Goal: Find specific page/section: Find specific page/section

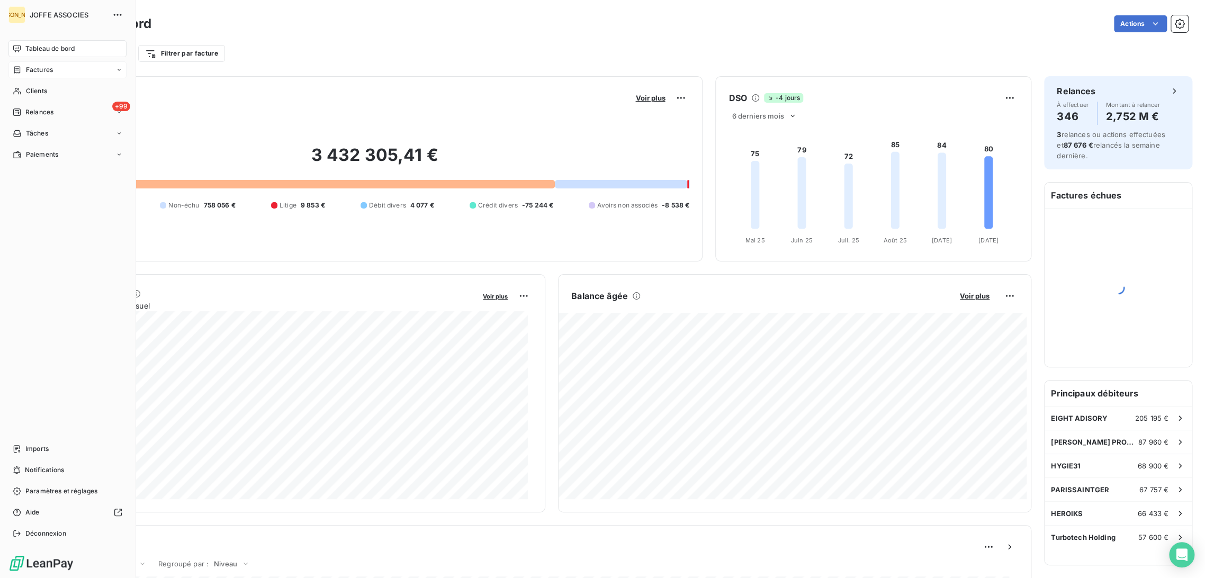
click at [32, 73] on span "Factures" at bounding box center [39, 70] width 27 height 10
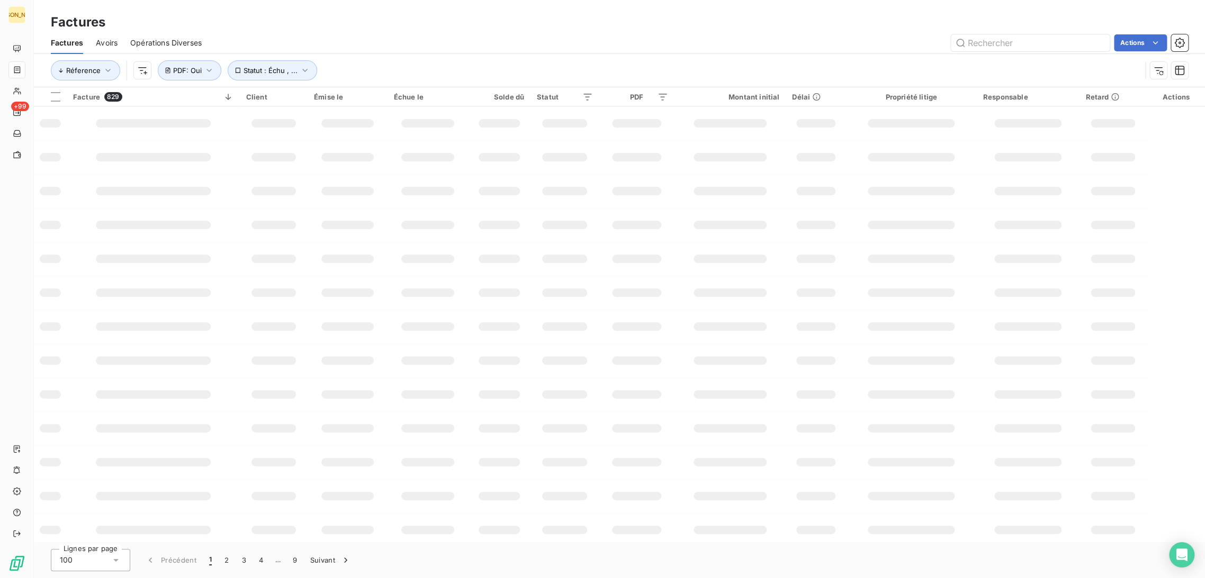
click at [340, 41] on div "Actions" at bounding box center [700, 42] width 973 height 17
click at [195, 75] on button "PDF : Oui" at bounding box center [190, 70] width 64 height 20
drag, startPoint x: 195, startPoint y: 119, endPoint x: 216, endPoint y: 114, distance: 21.1
click at [198, 120] on button "Supprimer le filtre" at bounding box center [226, 126] width 141 height 23
click at [288, 20] on div "Factures" at bounding box center [619, 22] width 1171 height 19
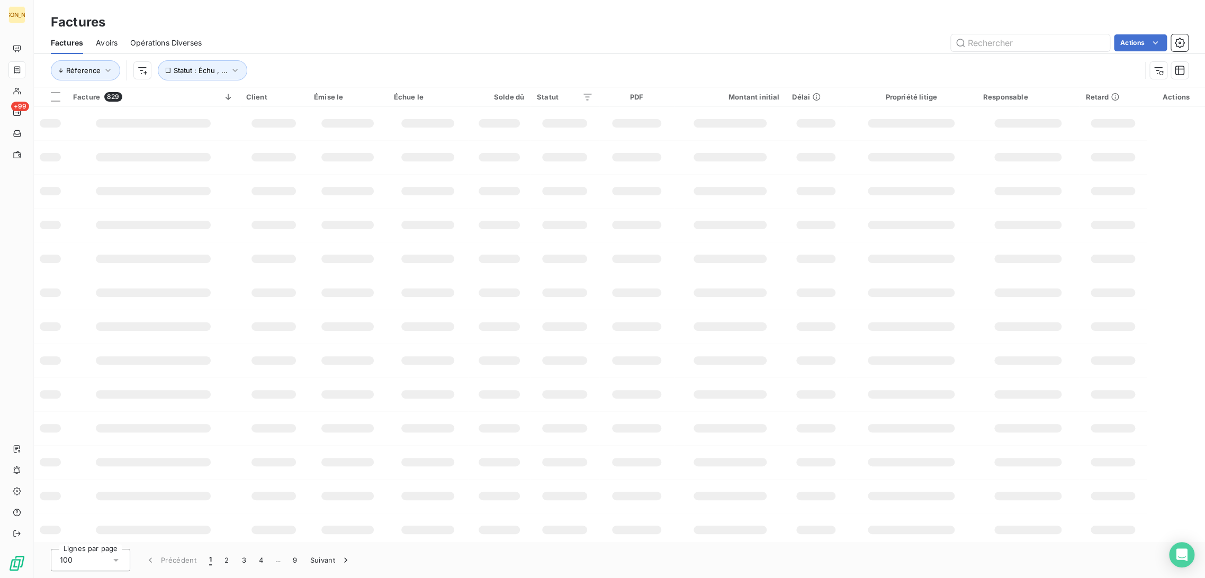
click at [250, 37] on div "Actions" at bounding box center [700, 42] width 973 height 17
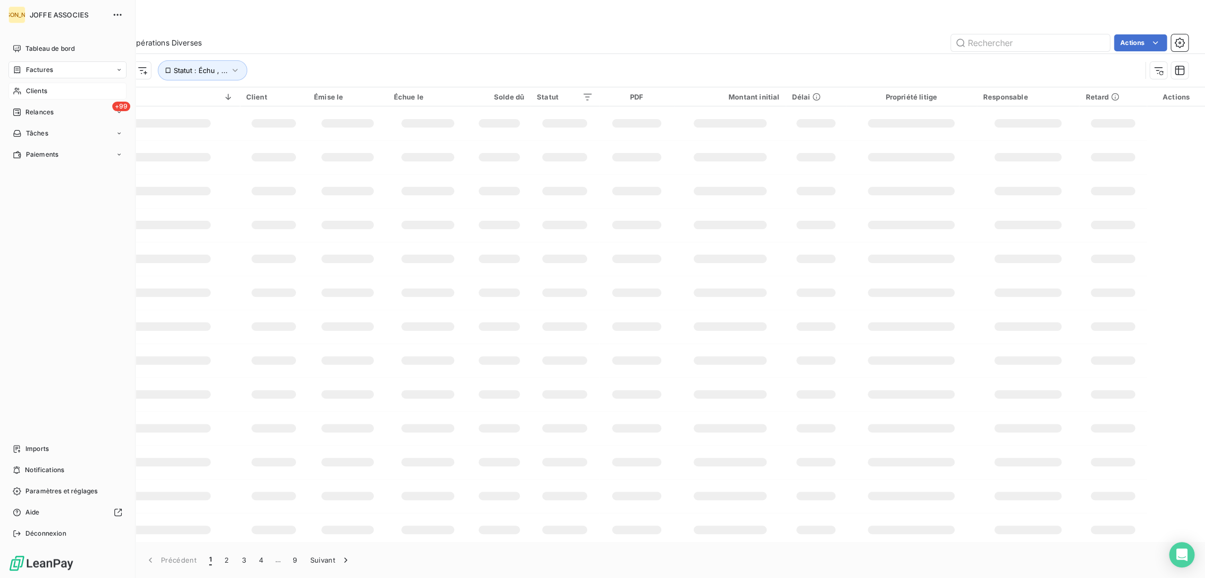
click at [21, 92] on div "Clients" at bounding box center [67, 91] width 118 height 17
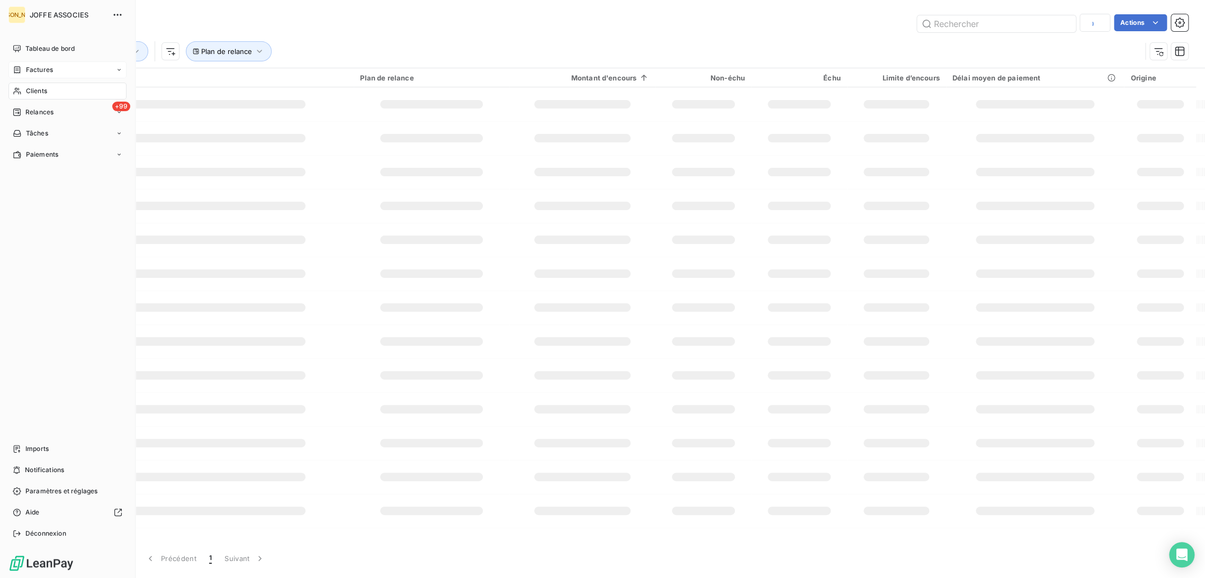
click at [37, 71] on span "Factures" at bounding box center [39, 70] width 27 height 10
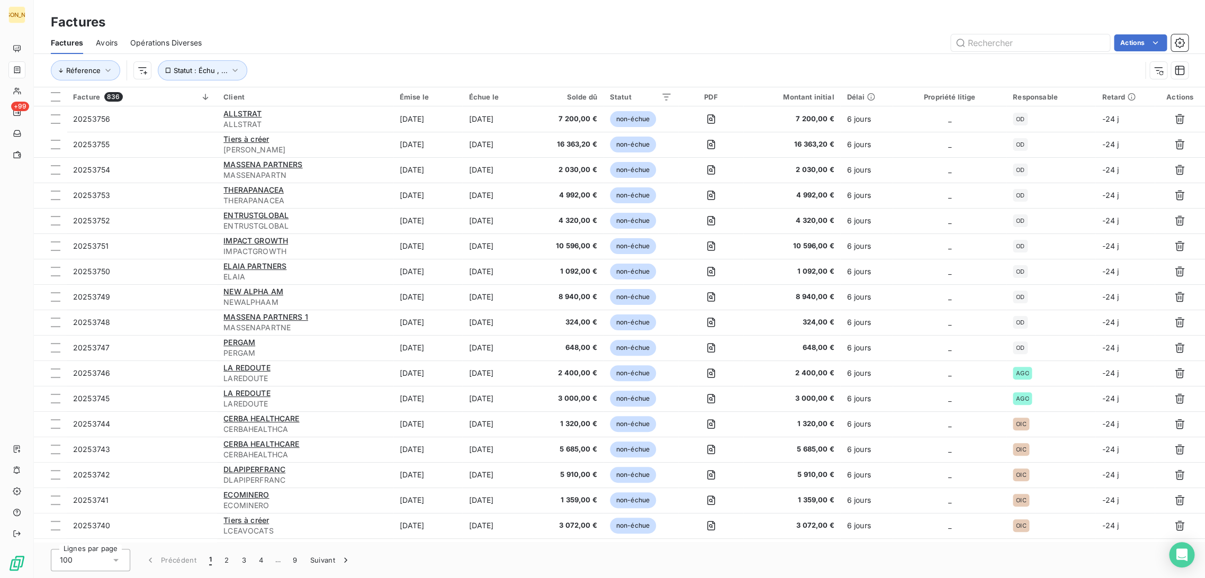
click at [1053, 73] on div "Réference Statut : Échu , ..." at bounding box center [596, 70] width 1090 height 20
click at [1067, 133] on div at bounding box center [1003, 125] width 152 height 22
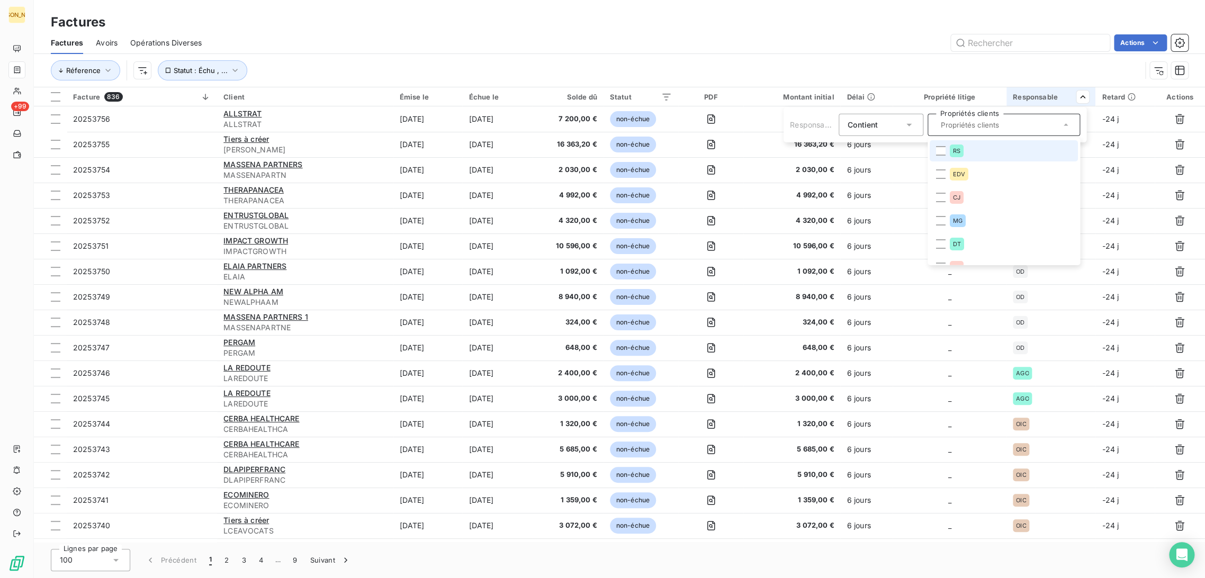
click at [886, 40] on html "JA +99 Factures Factures Avoirs Opérations Diverses Actions Réference Statut : …" at bounding box center [602, 289] width 1205 height 578
